Goal: Task Accomplishment & Management: Manage account settings

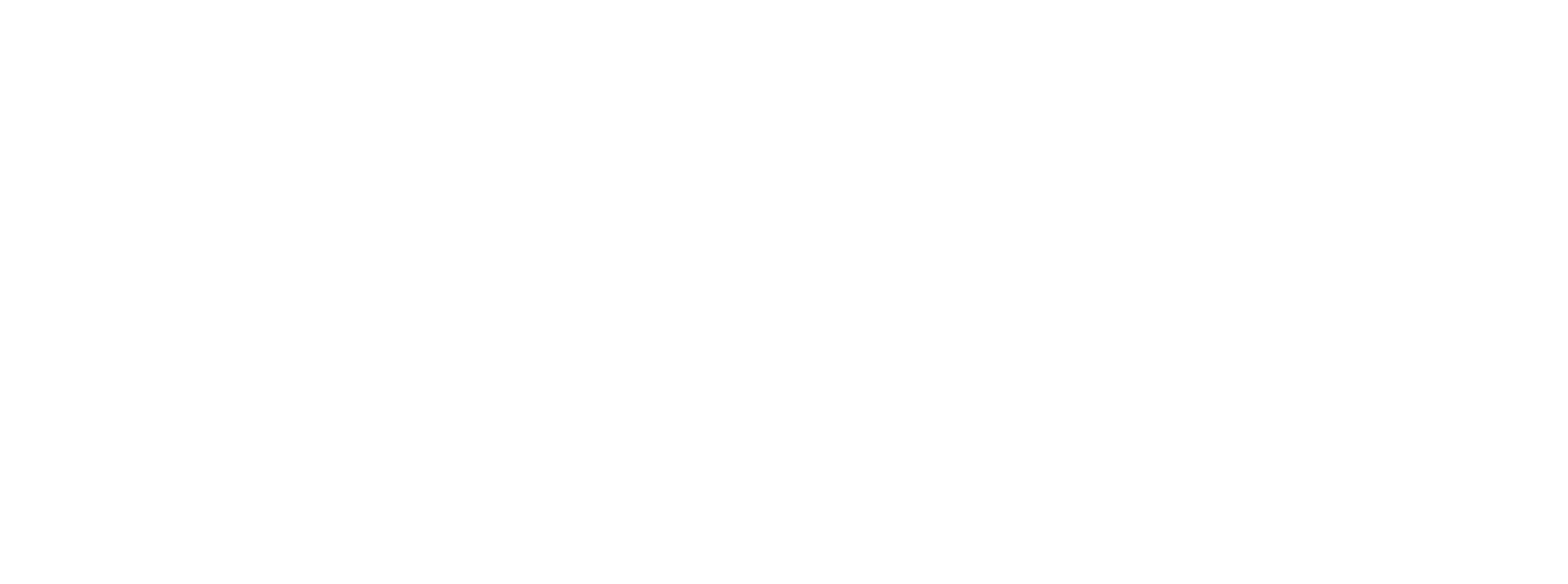
select select
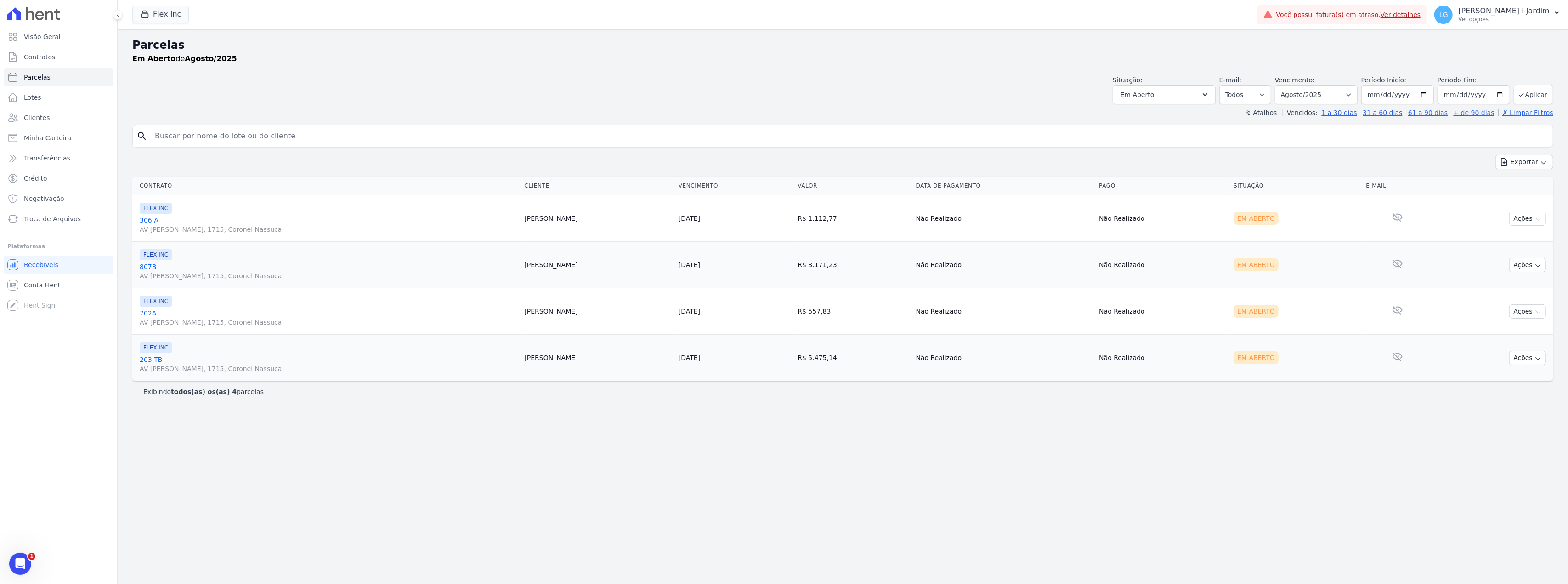
click at [458, 171] on div "Exportar Exportar PDF Exportar CSV" at bounding box center [843, 166] width 1421 height 22
click at [516, 446] on div "Parcelas Em Aberto de Agosto/2025 Situação: Agendado Em Aberto Pago Processando…" at bounding box center [843, 306] width 1451 height 554
click at [412, 520] on div "Parcelas Em Aberto de Agosto/2025 Situação: Agendado Em Aberto Pago Processando…" at bounding box center [843, 306] width 1451 height 554
click at [239, 83] on div "Situação: Agendado Em Aberto Pago Processando Cancelado Vencido Transferindo De…" at bounding box center [843, 88] width 1421 height 33
click at [55, 165] on link "Transferências" at bounding box center [59, 158] width 110 height 19
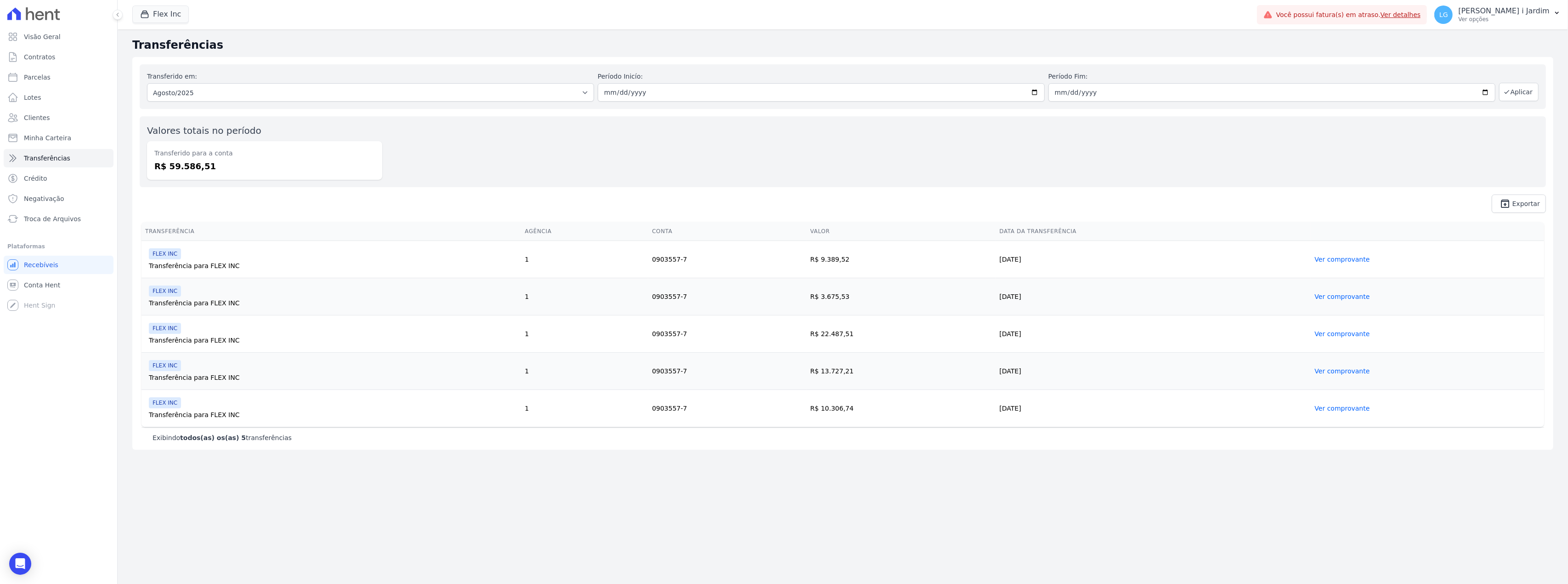
drag, startPoint x: 227, startPoint y: 168, endPoint x: 165, endPoint y: 176, distance: 62.5
click at [165, 176] on div "Transferido para a conta R$ 59.586,51" at bounding box center [264, 160] width 235 height 39
copy dd "59.586,51"
click at [89, 81] on link "Parcelas" at bounding box center [59, 77] width 110 height 19
select select
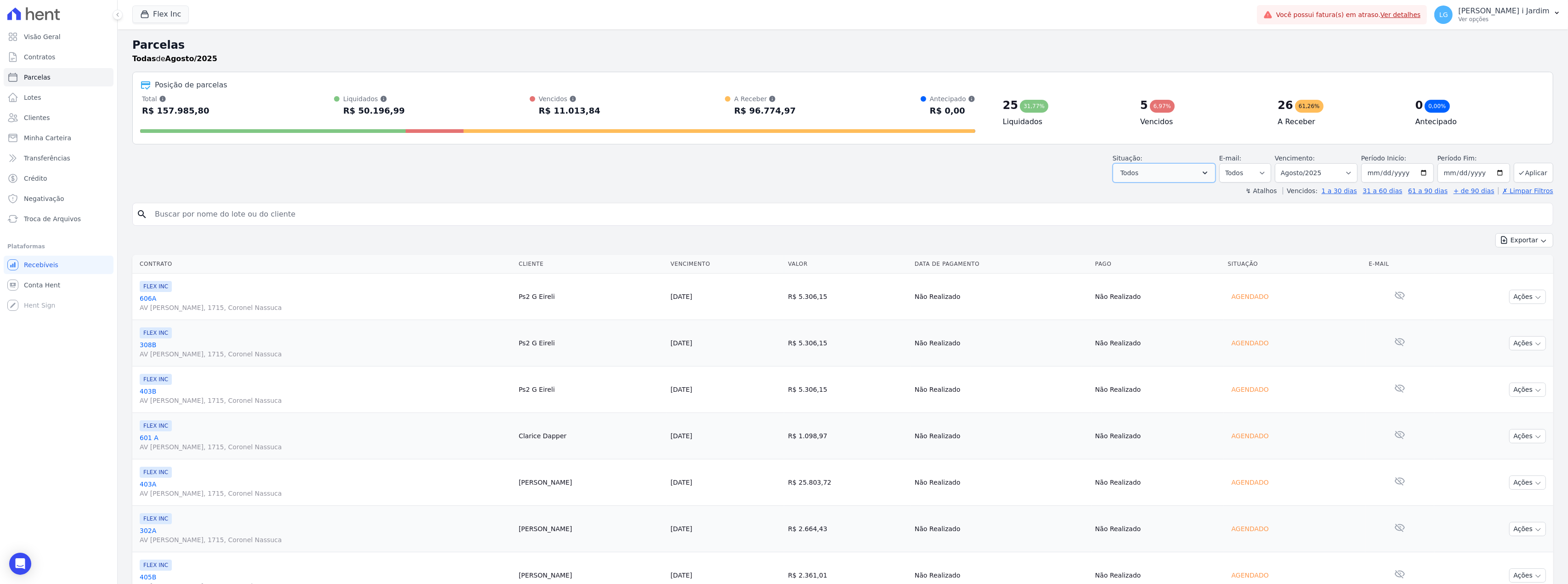
click at [1171, 179] on button "Todos" at bounding box center [1164, 173] width 103 height 19
click at [1166, 196] on label "Selecionar todos" at bounding box center [1158, 196] width 54 height 7
click at [1128, 196] on input "Selecionar todos" at bounding box center [1123, 196] width 7 height 7
checkbox input "false"
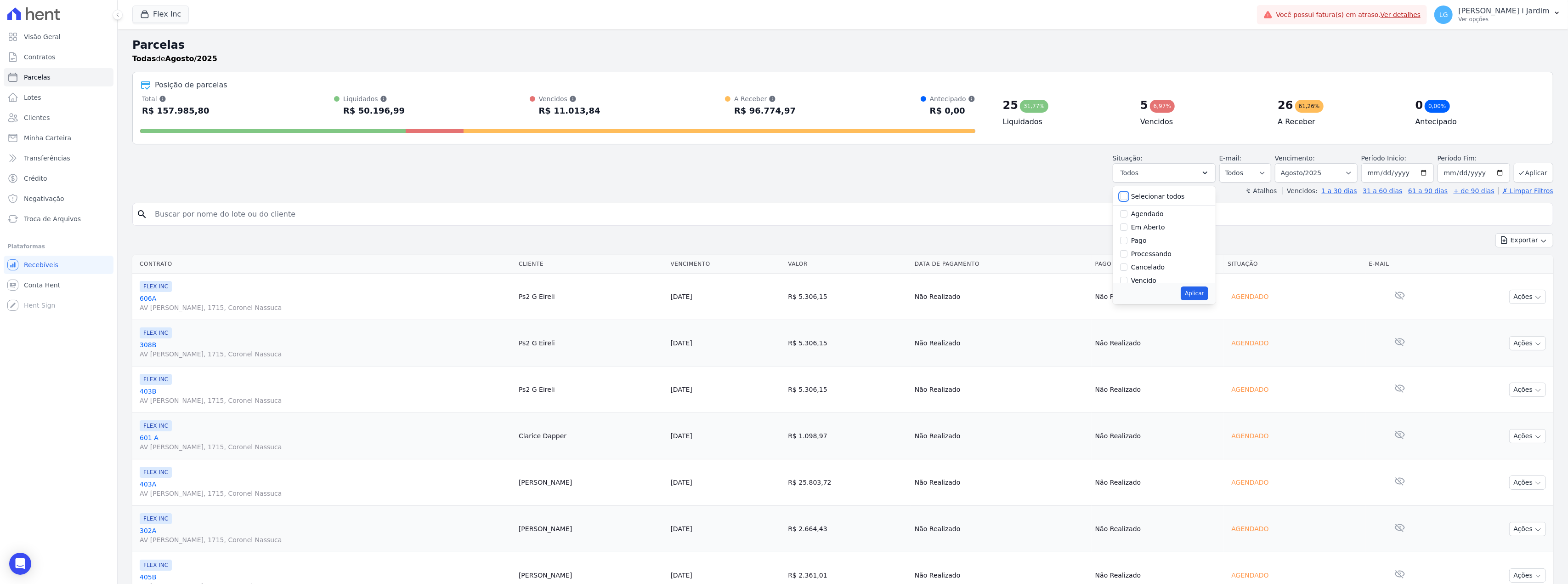
checkbox input "false"
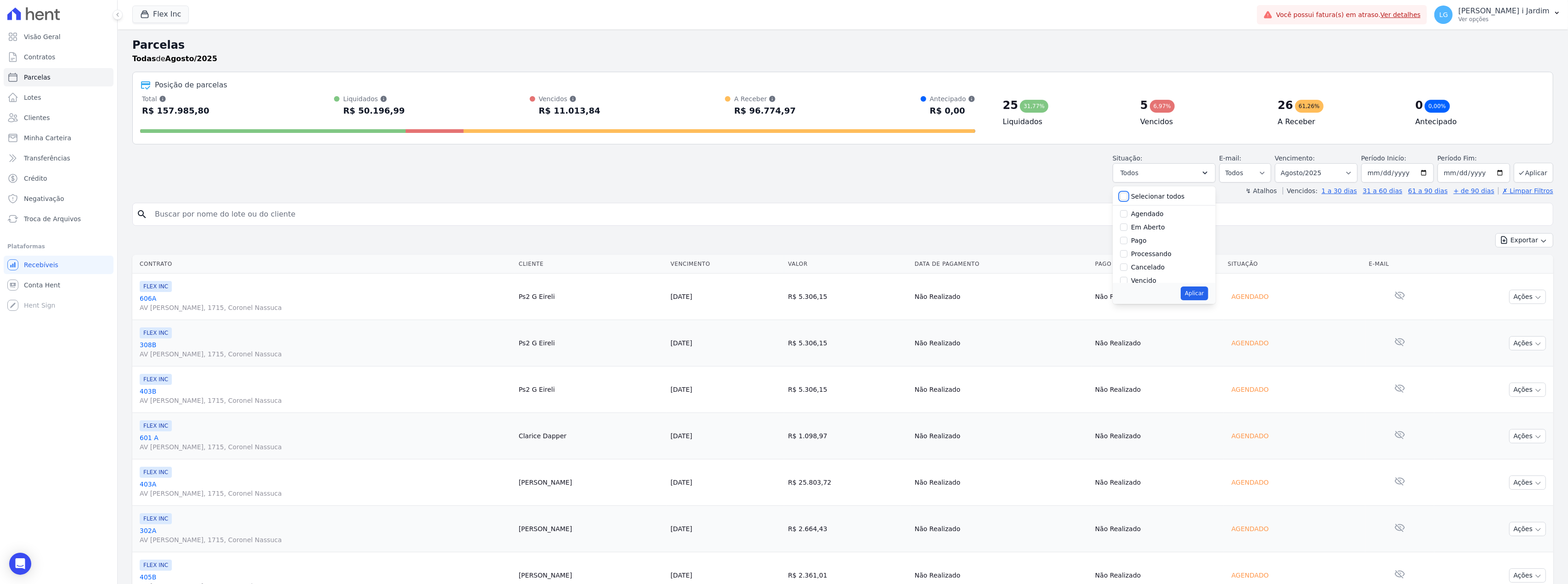
checkbox input "false"
click at [1146, 225] on label "Em Aberto" at bounding box center [1148, 227] width 34 height 7
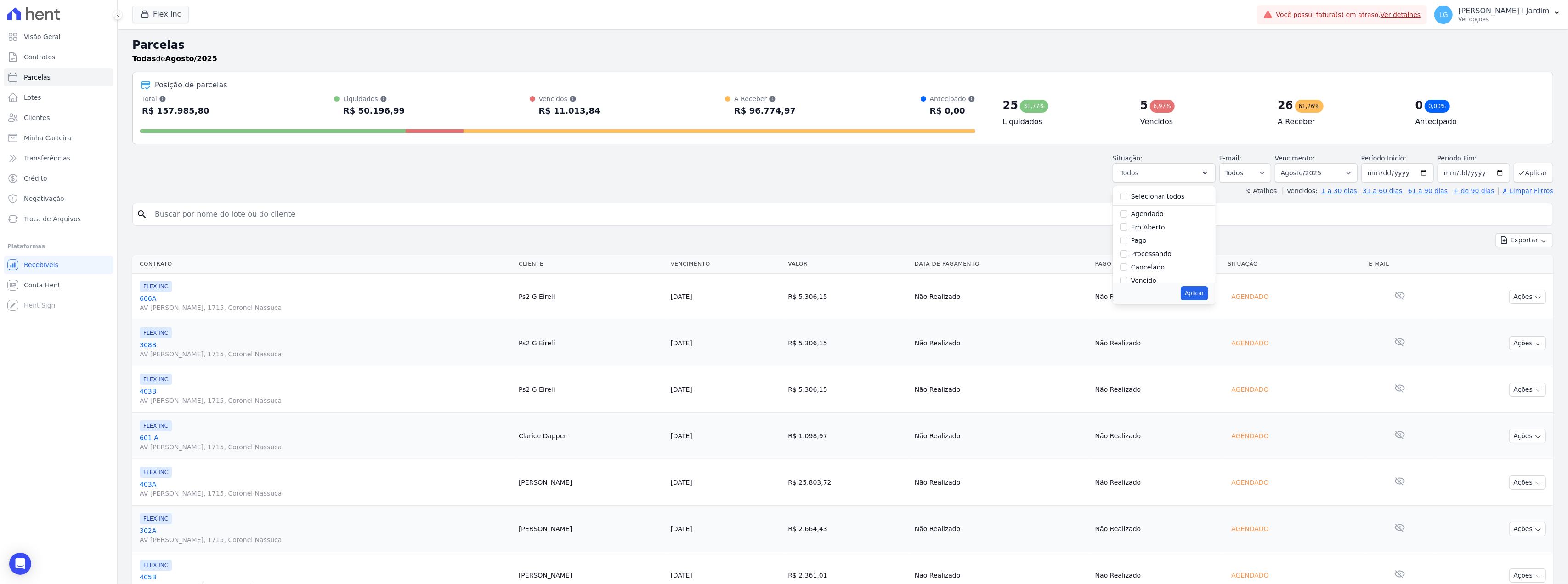
click at [1128, 225] on input "Em Aberto" at bounding box center [1123, 227] width 7 height 7
checkbox input "true"
click at [1189, 295] on button "Aplicar" at bounding box center [1195, 293] width 27 height 14
select select "pending"
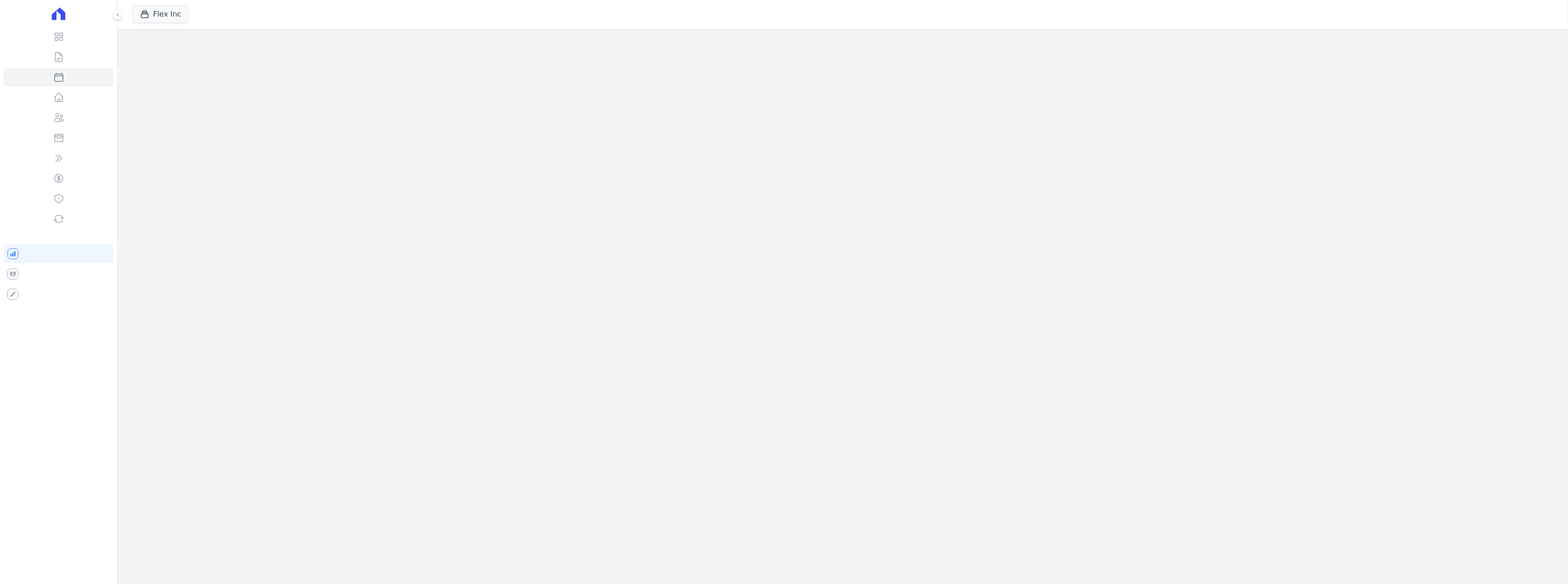
select select
